Goal: Information Seeking & Learning: Check status

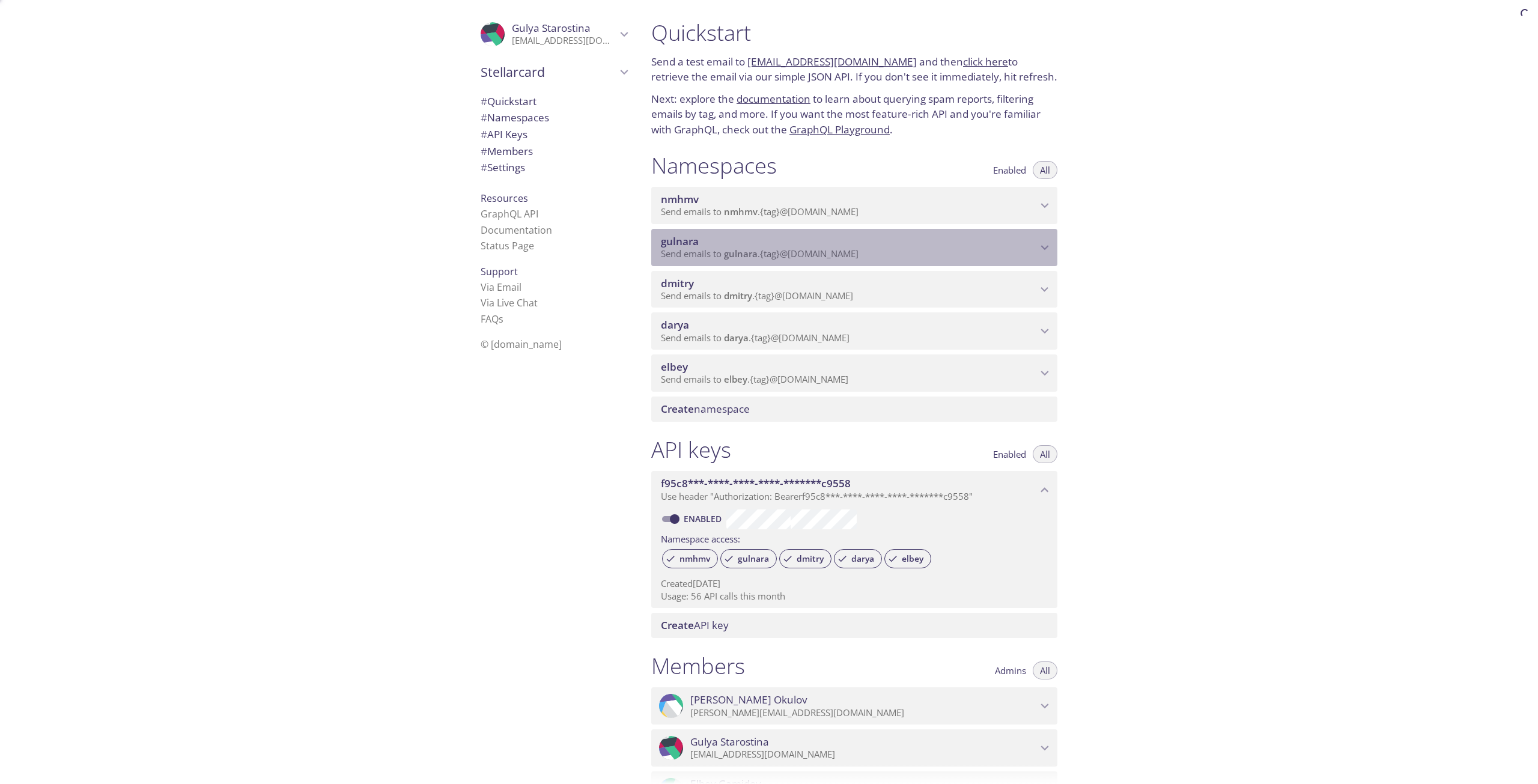
click at [776, 244] on span "gulnara" at bounding box center [848, 241] width 376 height 13
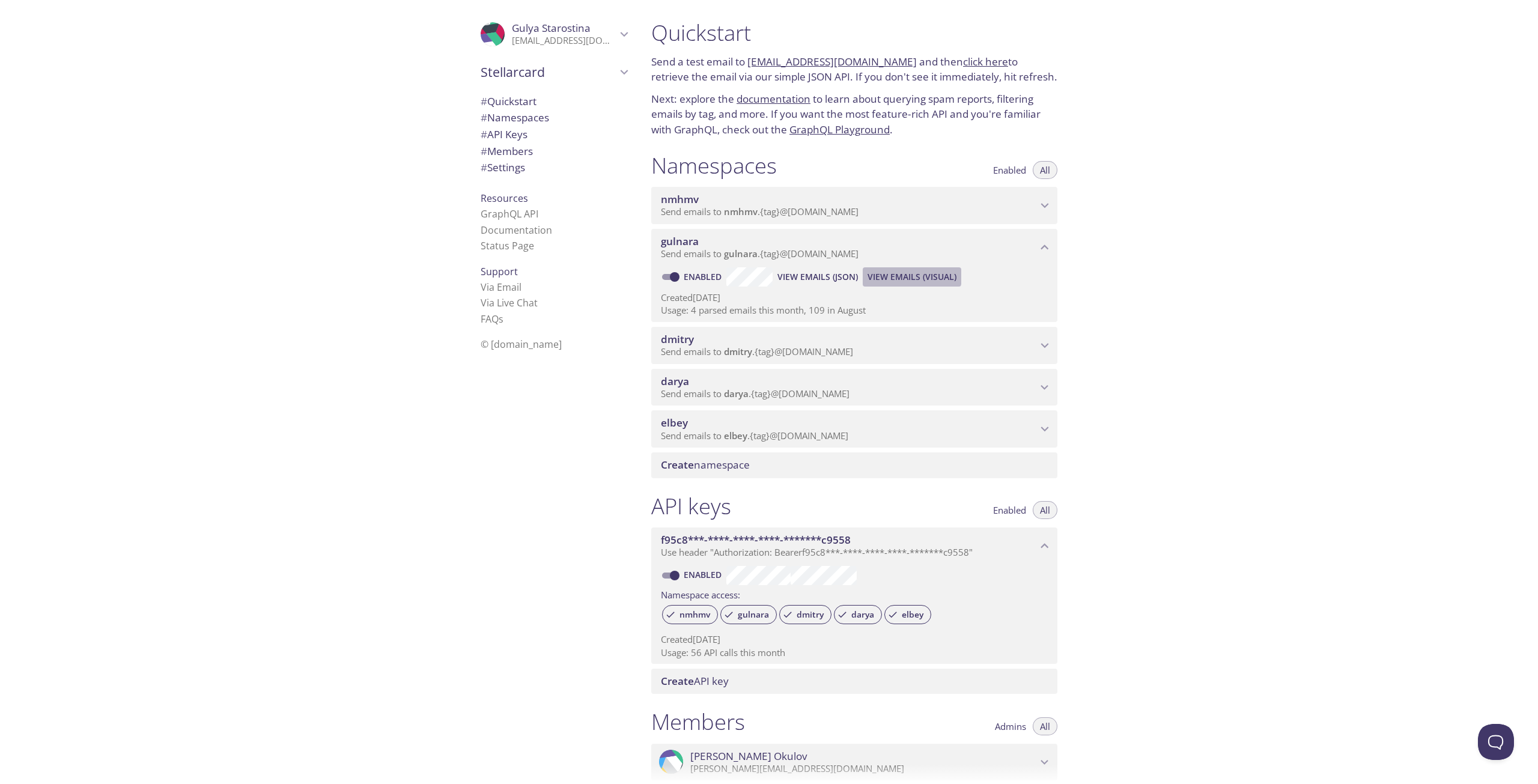
click at [881, 274] on span "View Emails (Visual)" at bounding box center [912, 276] width 88 height 15
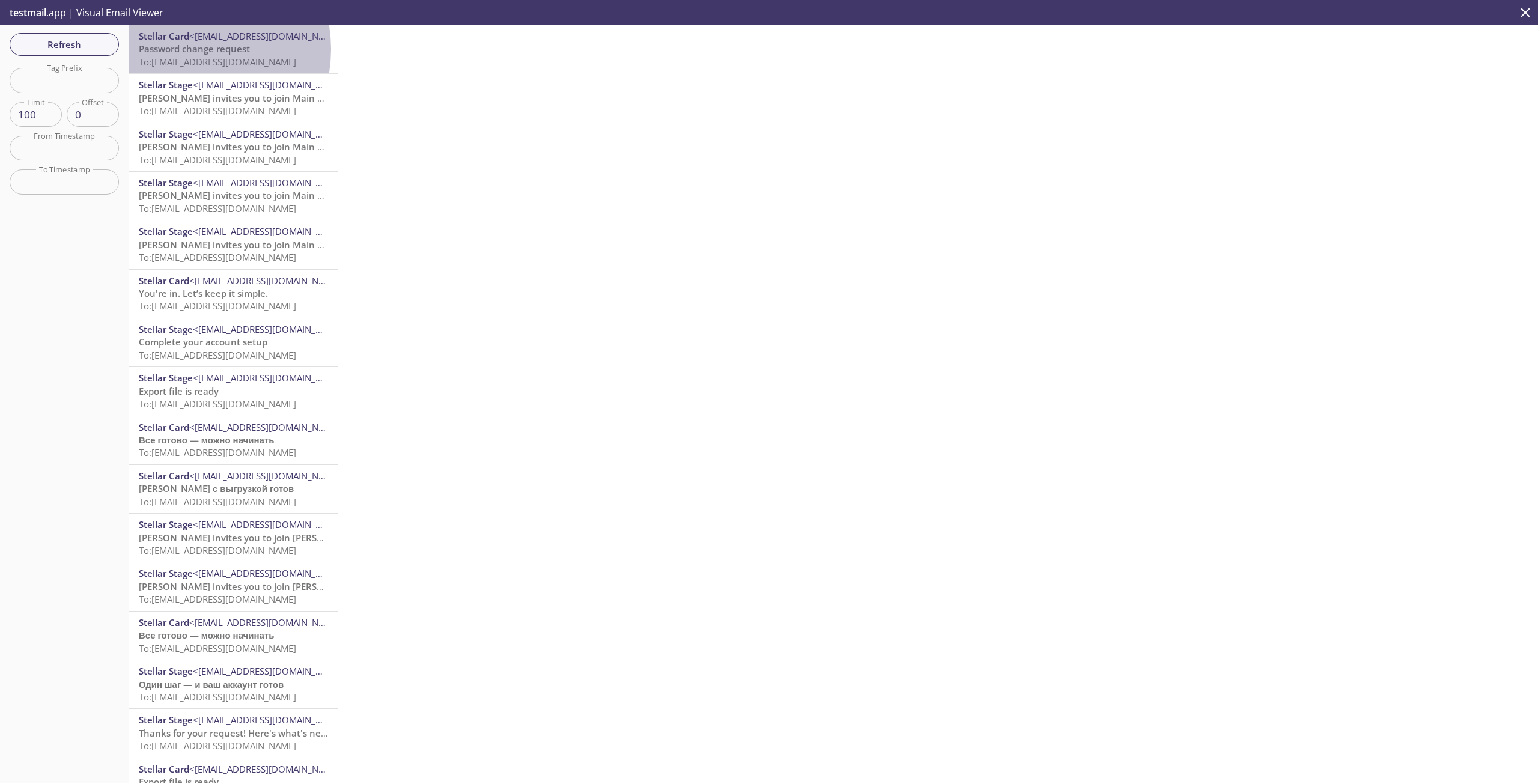
click at [179, 49] on span "Password change request" at bounding box center [194, 48] width 111 height 12
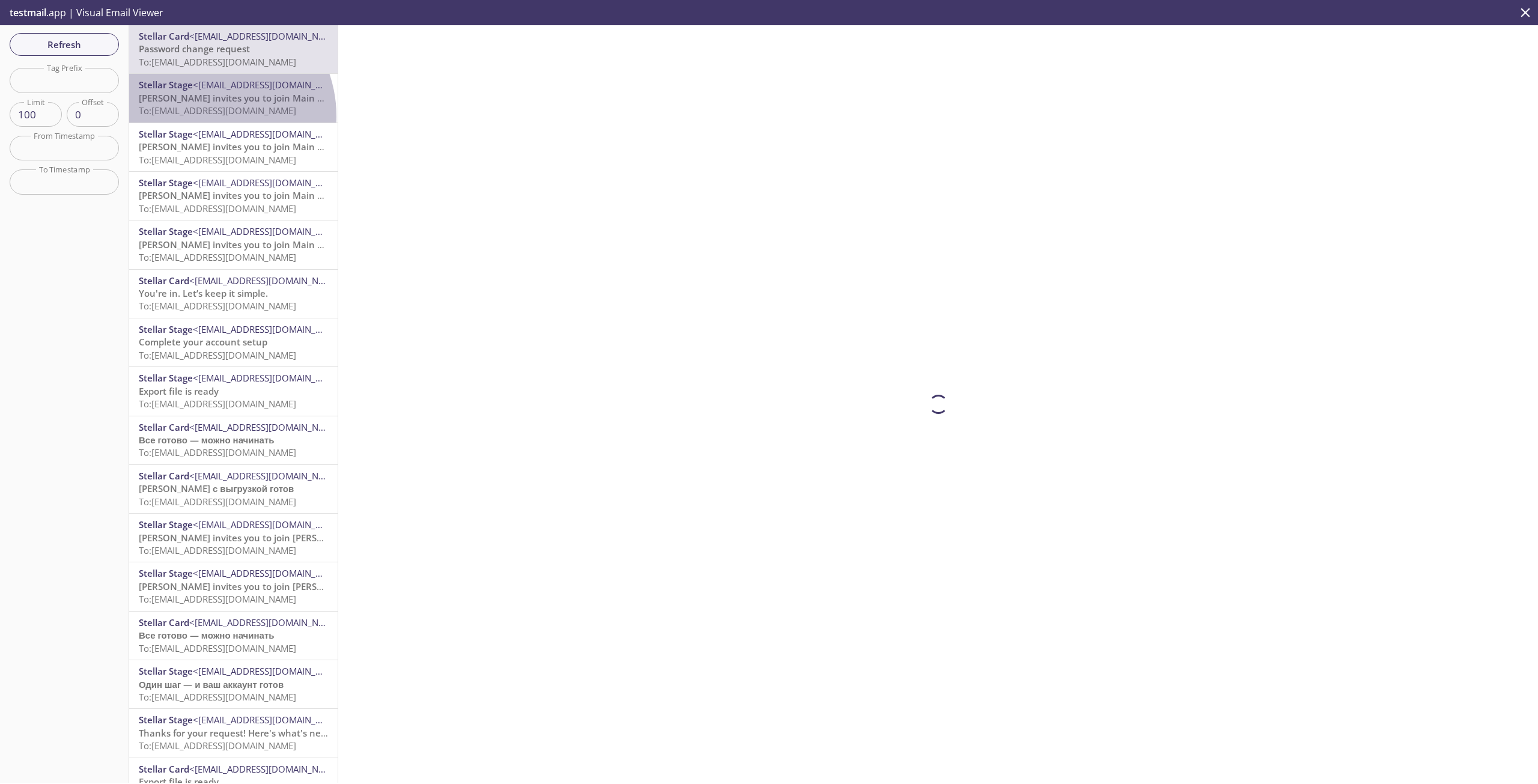
click at [202, 116] on span "To: [EMAIL_ADDRESS][DOMAIN_NAME]" at bounding box center [217, 110] width 157 height 12
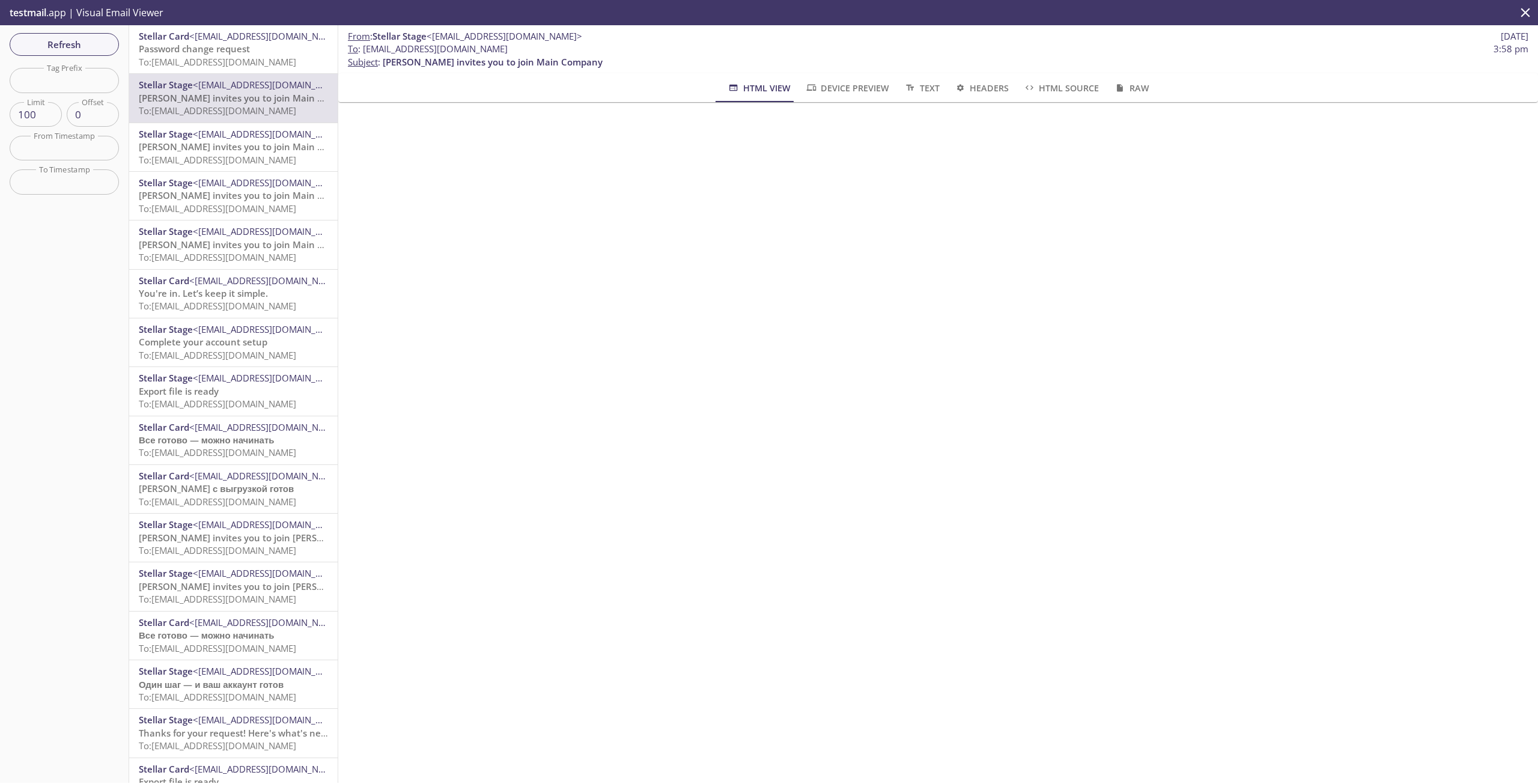
drag, startPoint x: 506, startPoint y: 47, endPoint x: 364, endPoint y: 47, distance: 142.0
click at [364, 47] on span "To : [EMAIL_ADDRESS][DOMAIN_NAME] 3:58 pm" at bounding box center [938, 48] width 1180 height 13
copy span "[EMAIL_ADDRESS][DOMAIN_NAME]"
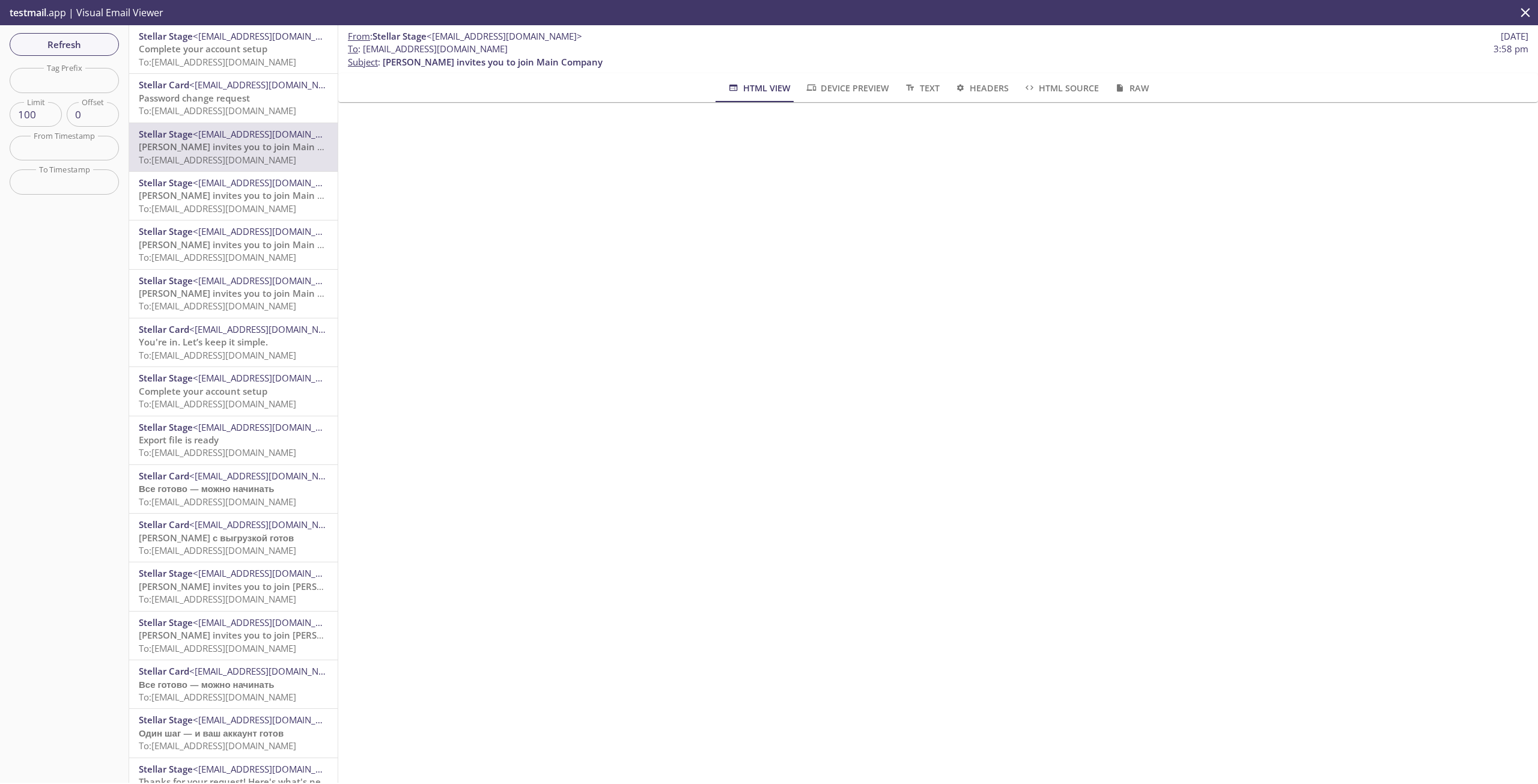
click at [209, 54] on span "Complete your account setup" at bounding box center [202, 48] width 129 height 12
